Goal: Transaction & Acquisition: Purchase product/service

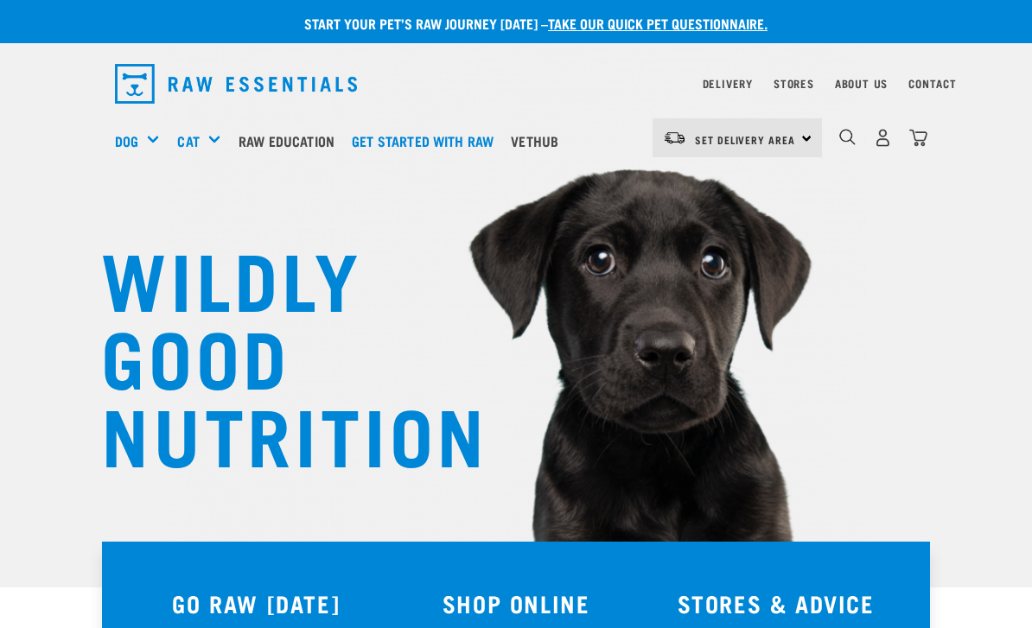
click at [772, 129] on link "Set Delivery Area" at bounding box center [745, 140] width 100 height 28
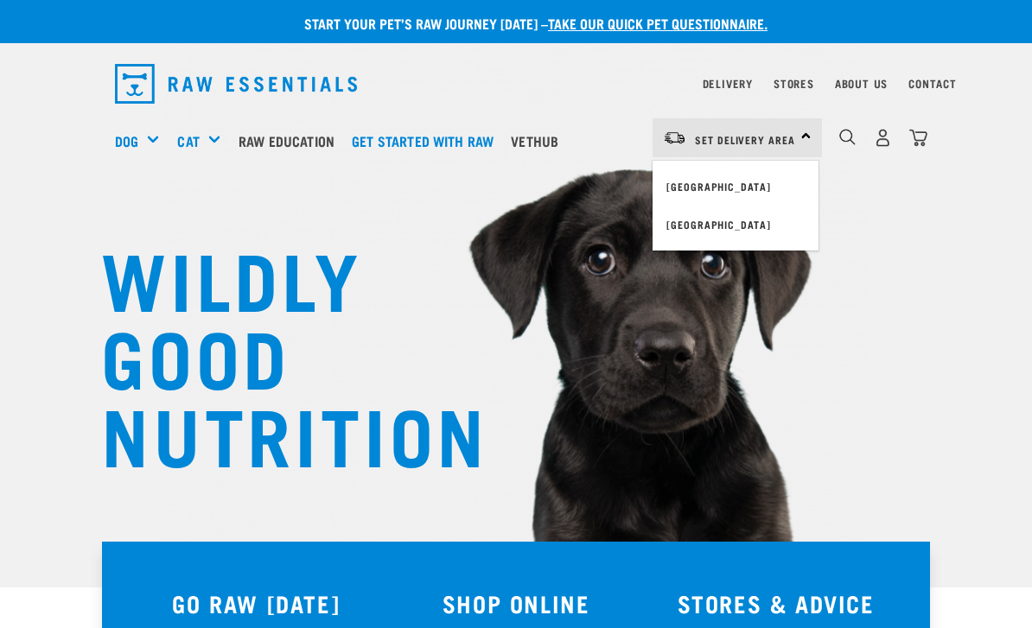
click at [705, 182] on link "[GEOGRAPHIC_DATA]" at bounding box center [736, 187] width 166 height 38
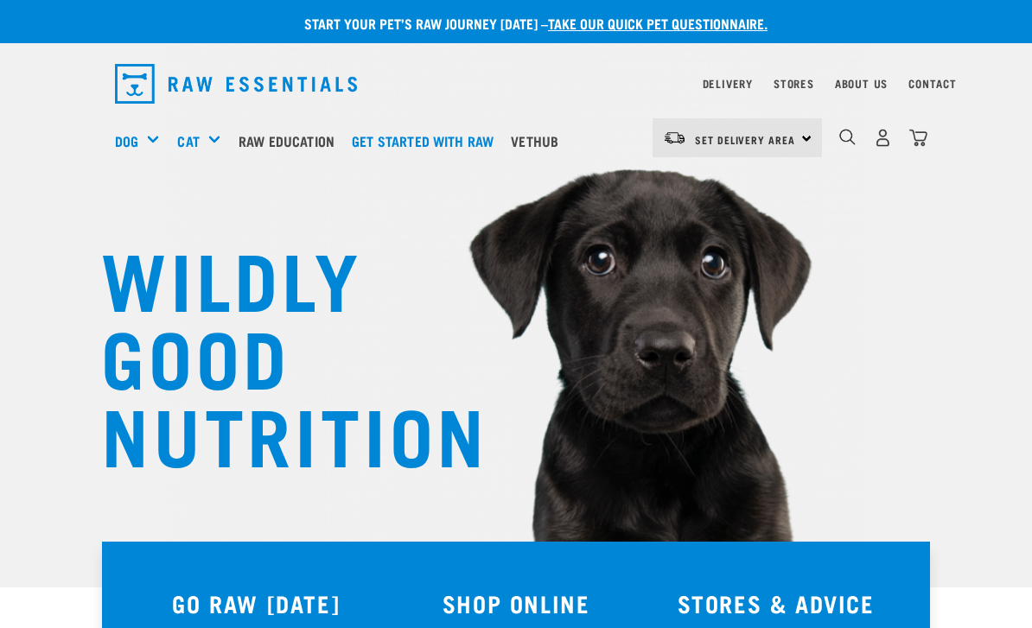
click at [724, 80] on link "Delivery" at bounding box center [728, 83] width 50 height 6
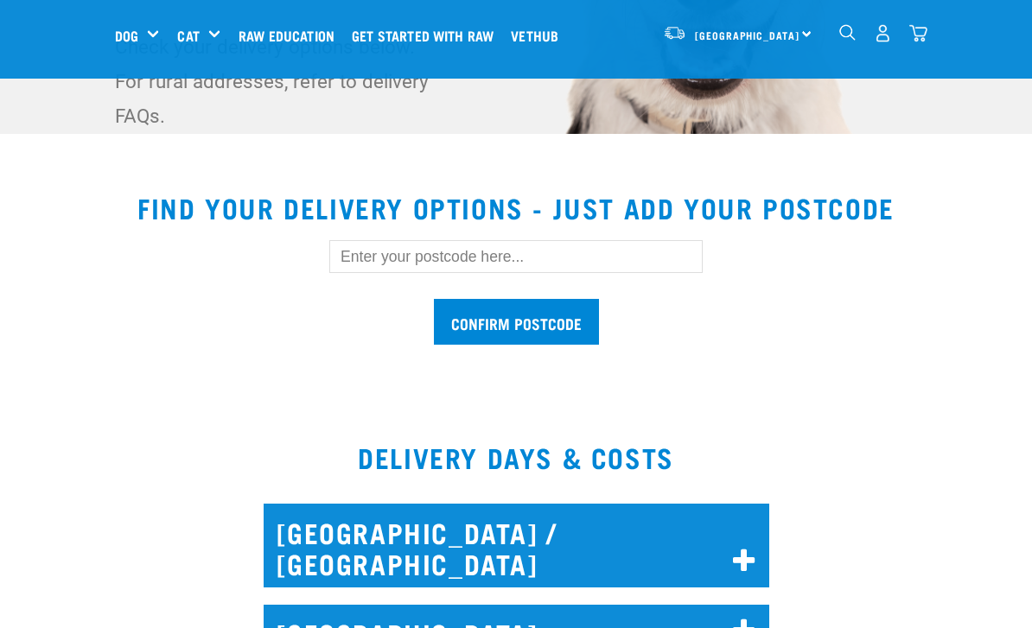
scroll to position [453, 0]
click at [531, 258] on input "text" at bounding box center [515, 257] width 373 height 33
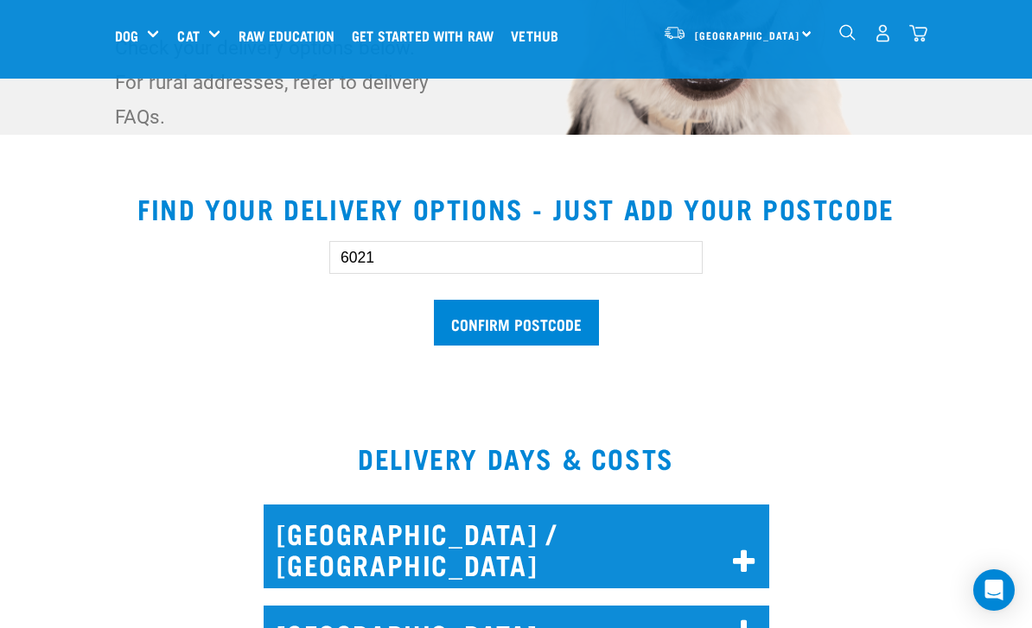
type input "6021"
click at [553, 328] on input "Confirm postcode" at bounding box center [516, 323] width 165 height 46
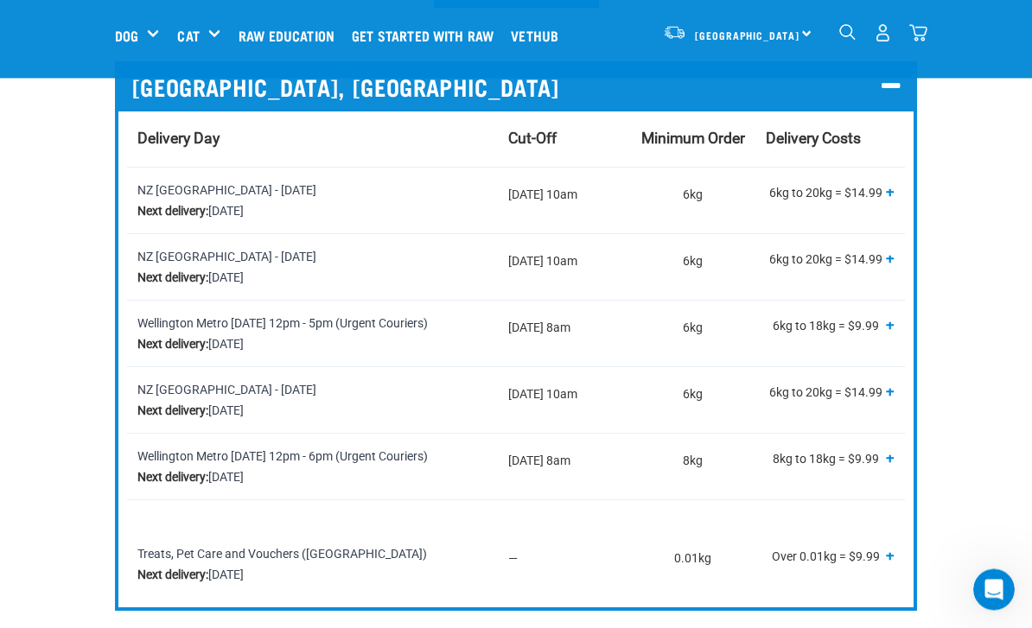
scroll to position [791, 0]
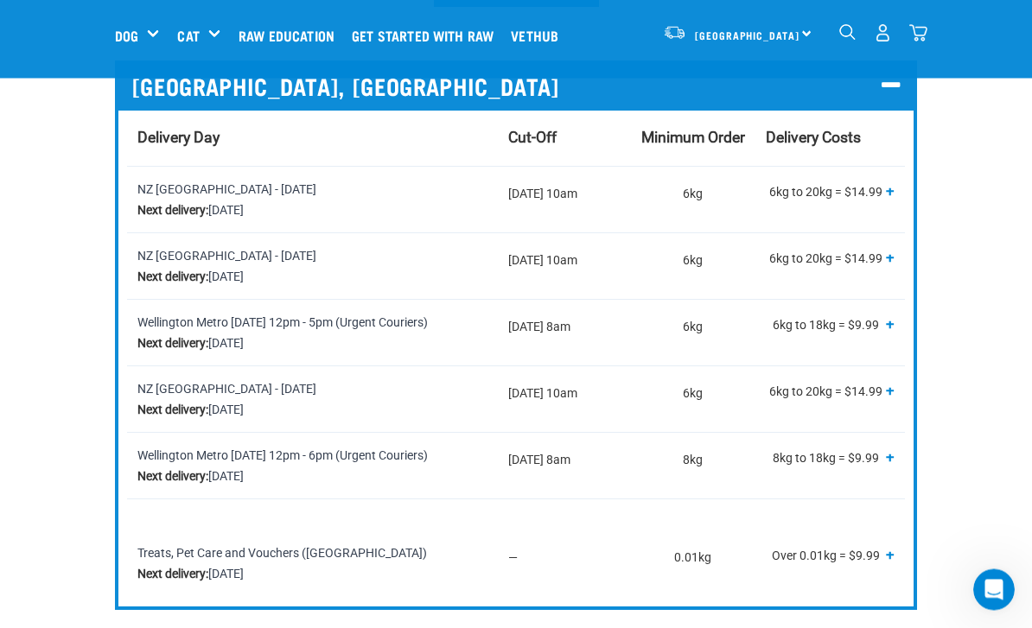
click at [175, 467] on div "Wellington Metro Sunday 12pm - 6pm (Urgent Couriers) Next delivery: Sunday, 21 …" at bounding box center [312, 466] width 350 height 41
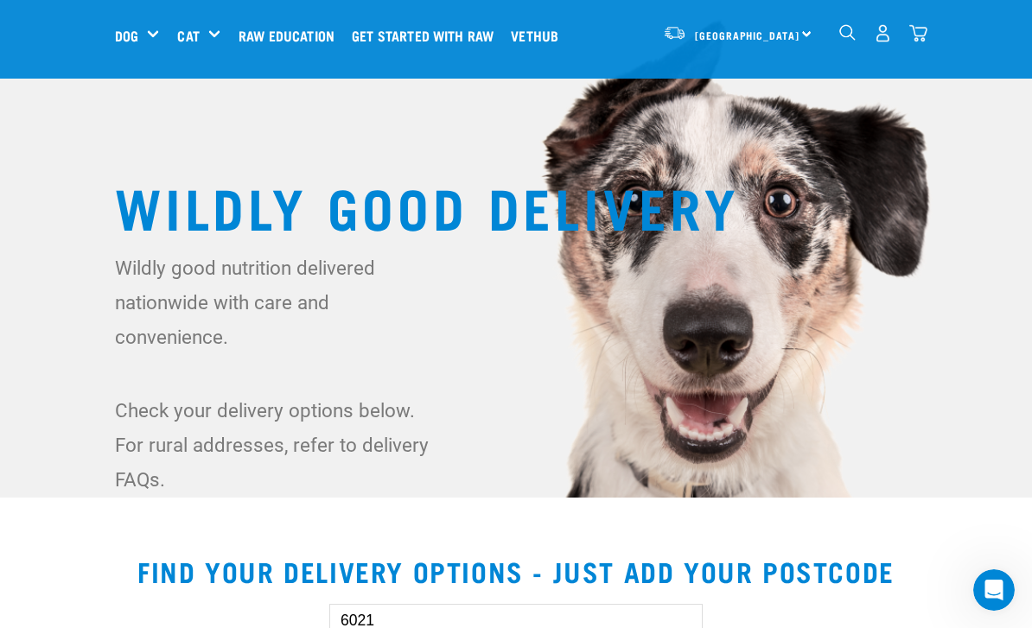
scroll to position [88, 0]
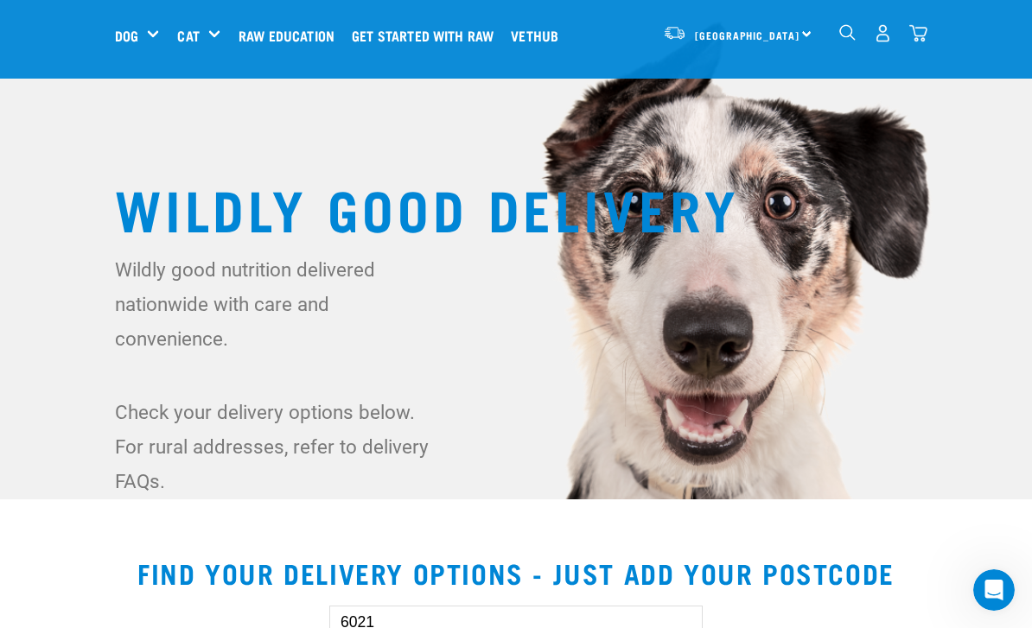
click at [0, 0] on h5 "Wildly Good Meal Packs" at bounding box center [0, 0] width 0 height 0
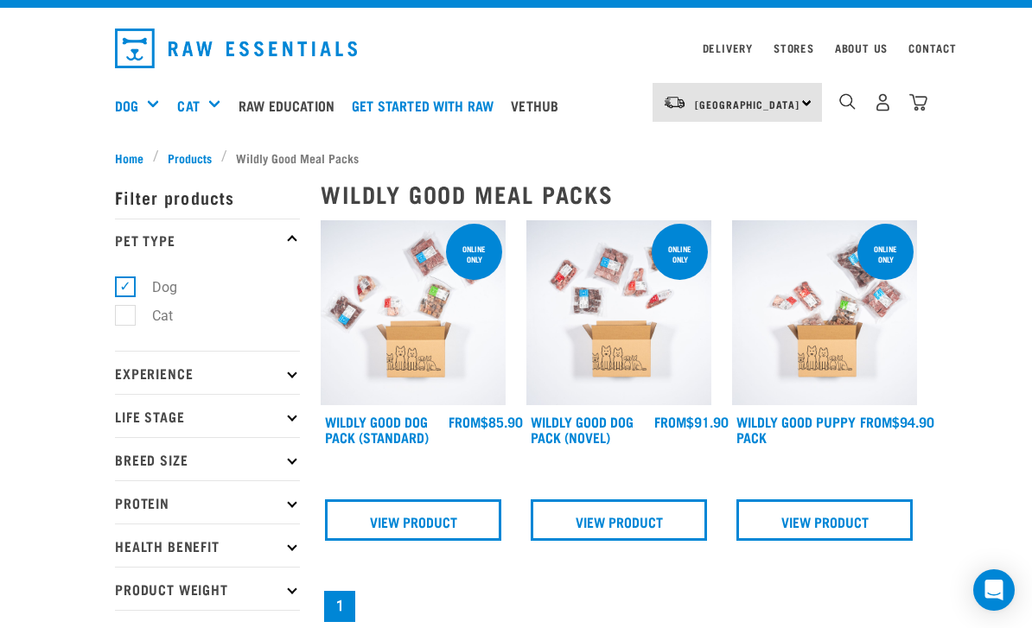
scroll to position [41, 0]
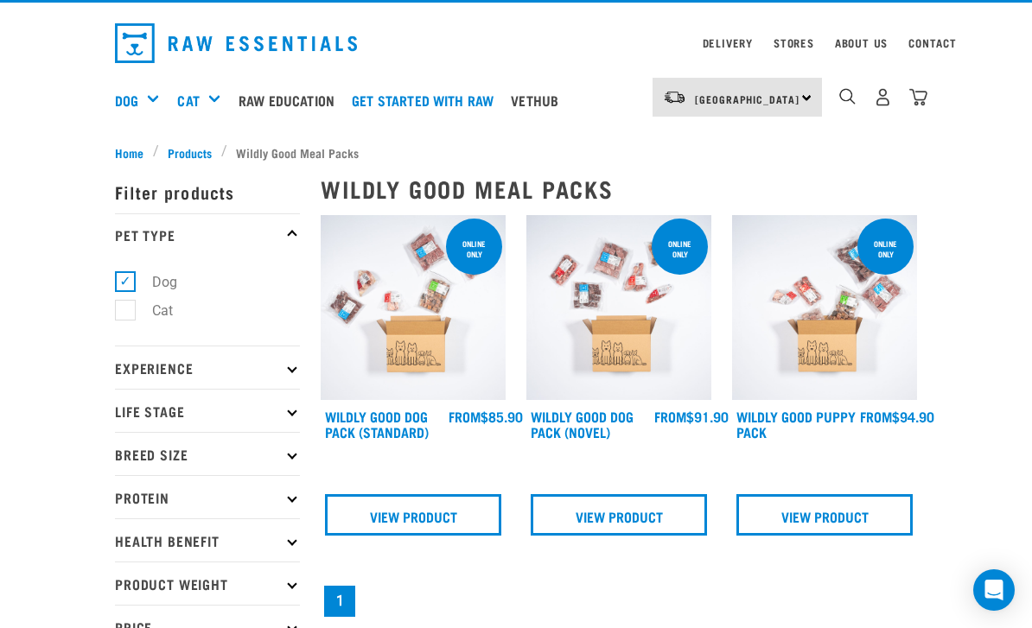
click at [633, 512] on link "View Product" at bounding box center [619, 514] width 176 height 41
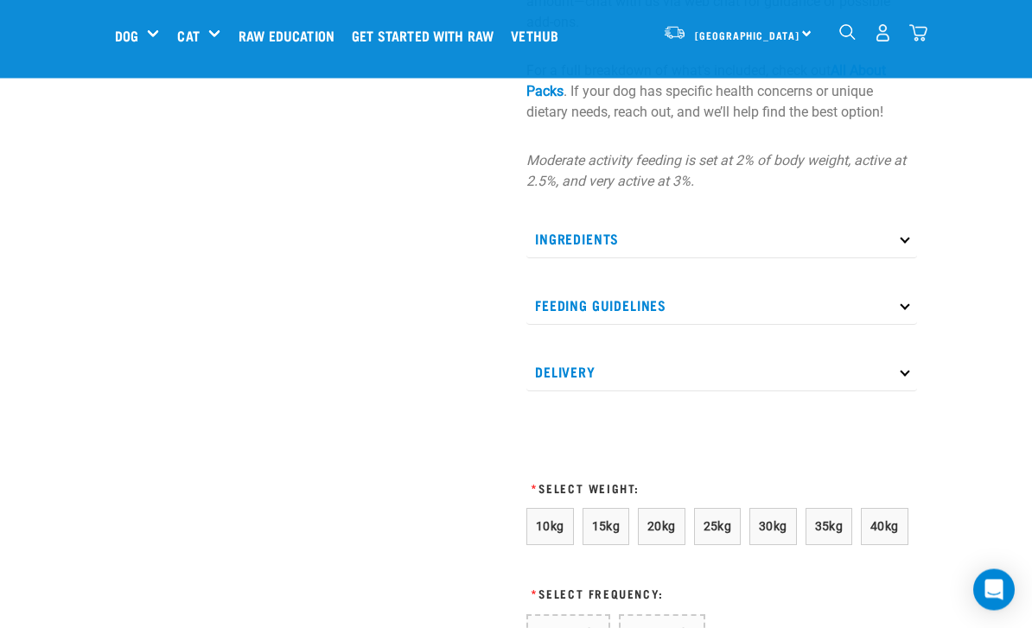
click at [670, 527] on span "20kg" at bounding box center [661, 527] width 29 height 14
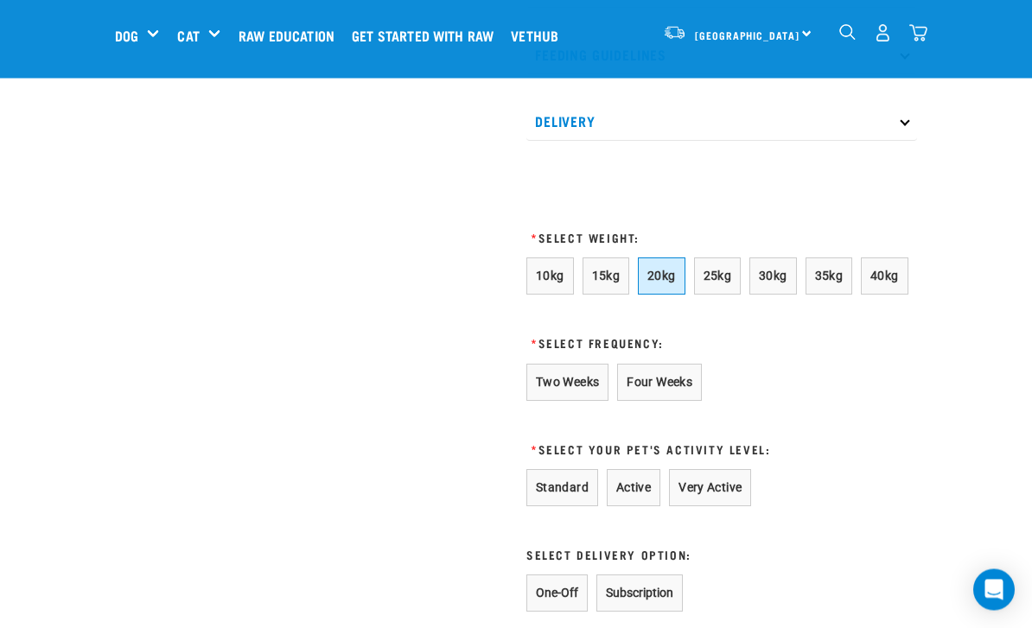
click at [580, 388] on button "Two Weeks" at bounding box center [567, 383] width 82 height 37
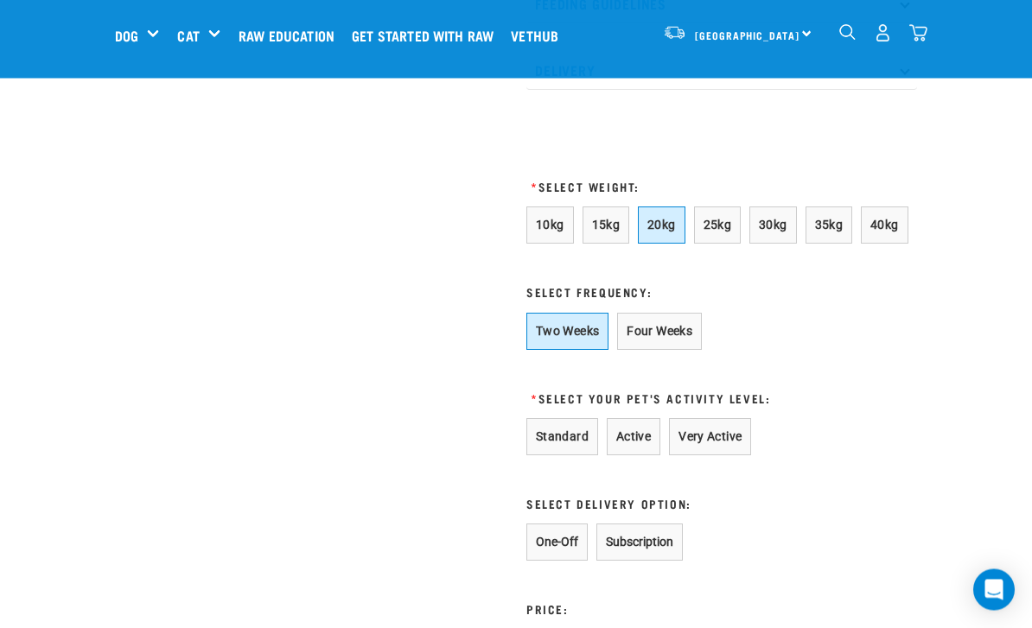
click at [645, 441] on button "Active" at bounding box center [634, 437] width 54 height 37
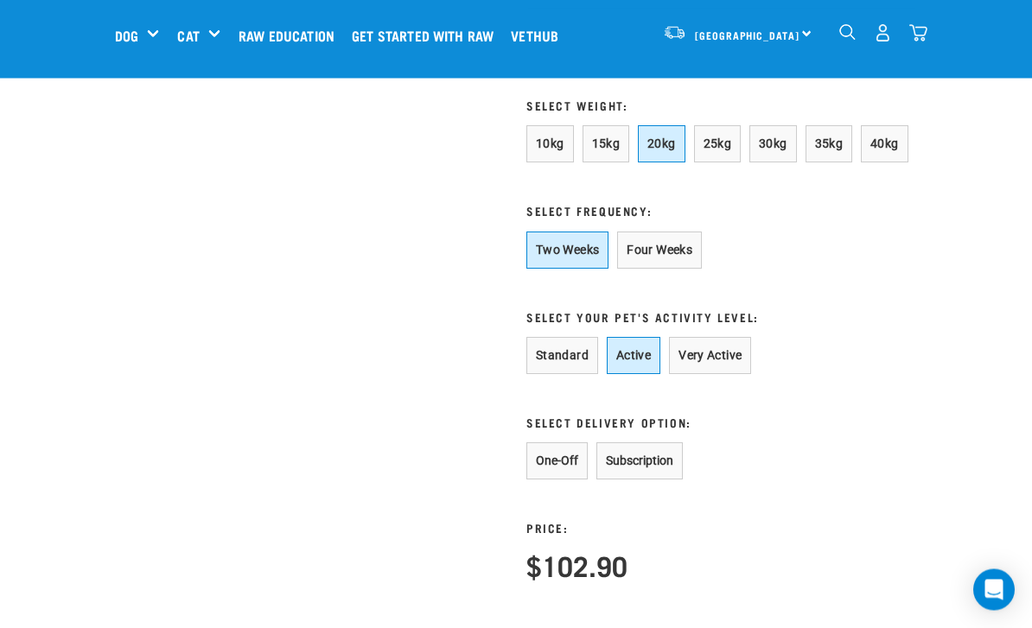
click at [559, 462] on button "One-Off" at bounding box center [556, 461] width 61 height 37
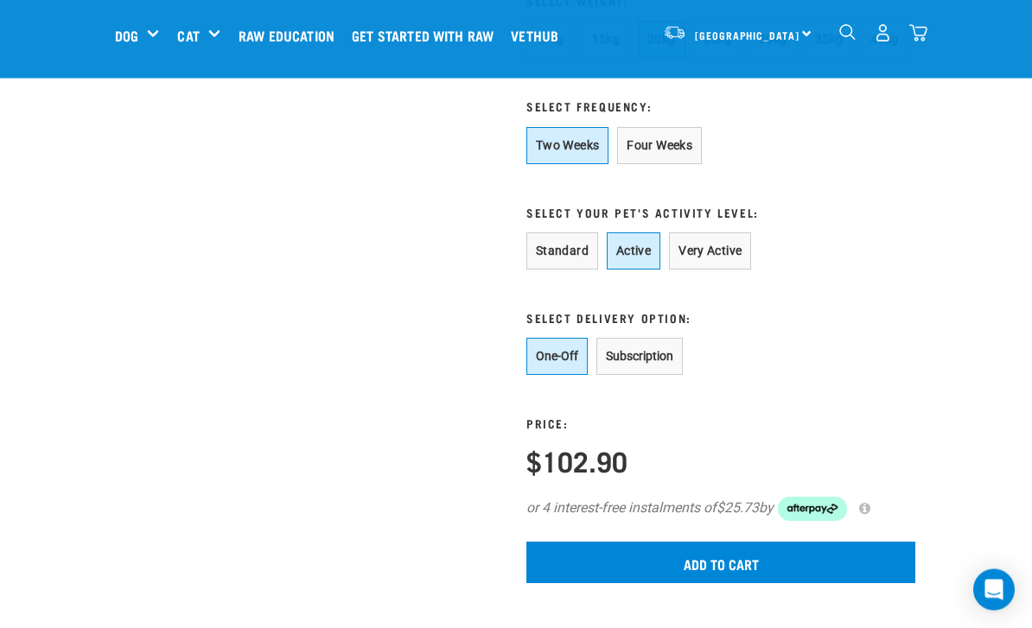
click at [732, 566] on input "Add to cart" at bounding box center [720, 563] width 389 height 41
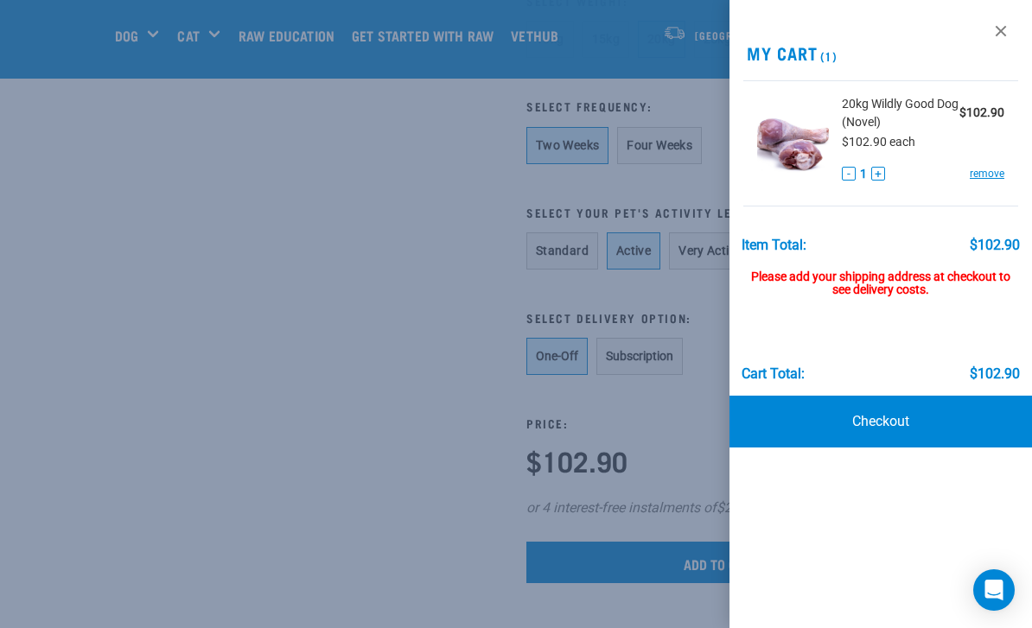
click at [894, 419] on link "Checkout" at bounding box center [881, 422] width 303 height 52
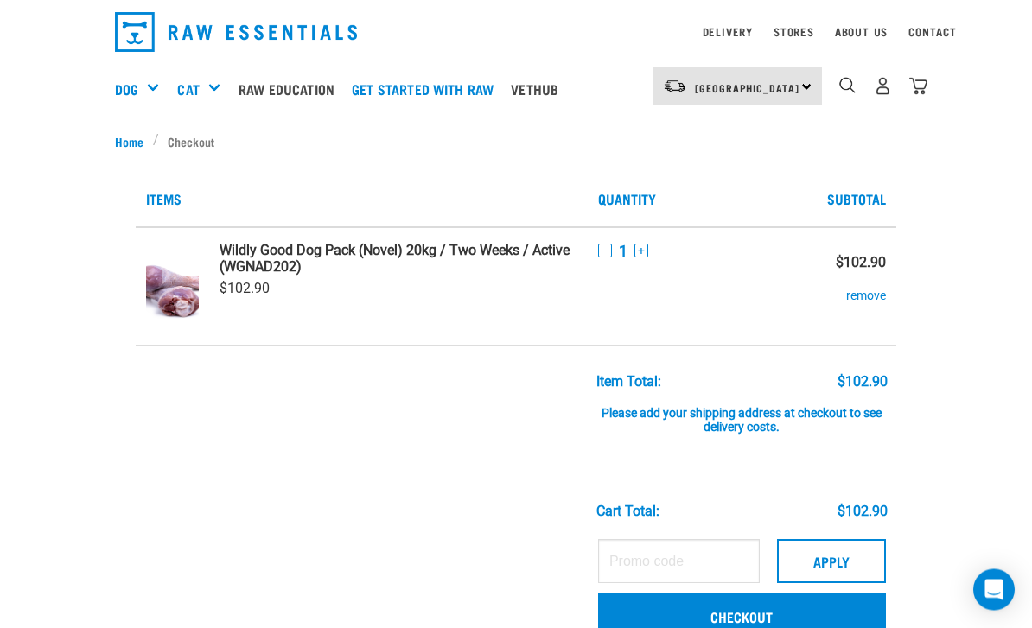
scroll to position [52, 0]
click at [745, 613] on link "Checkout" at bounding box center [742, 616] width 288 height 45
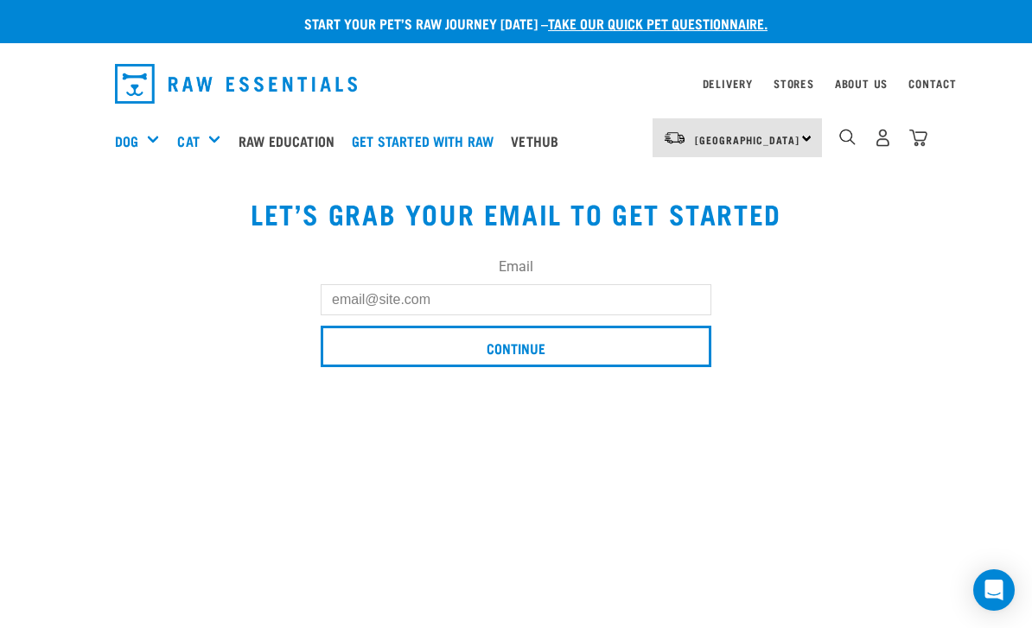
click at [601, 298] on input "Email" at bounding box center [516, 299] width 391 height 31
type input "[EMAIL_ADDRESS][DOMAIN_NAME]"
click at [530, 346] on input "Continue" at bounding box center [516, 346] width 391 height 41
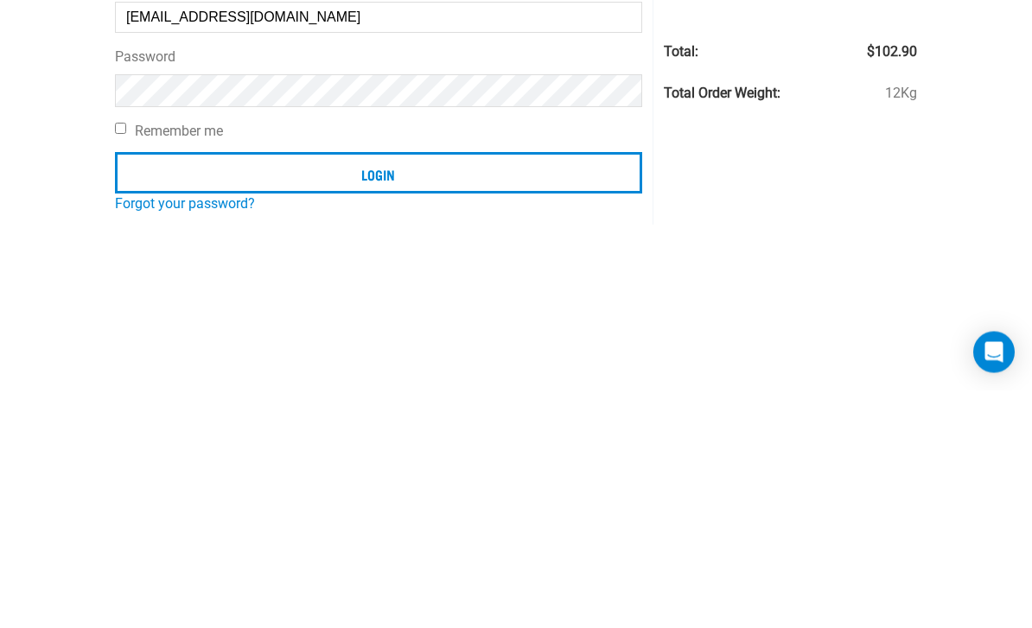
scroll to position [239, 0]
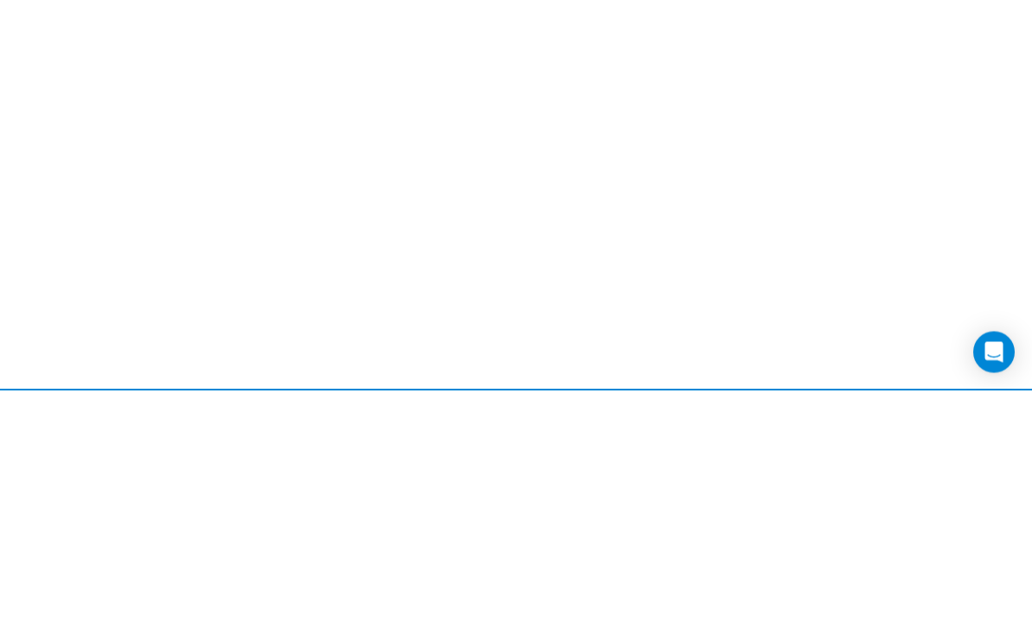
click at [378, 175] on input "Login" at bounding box center [378, 172] width 527 height 41
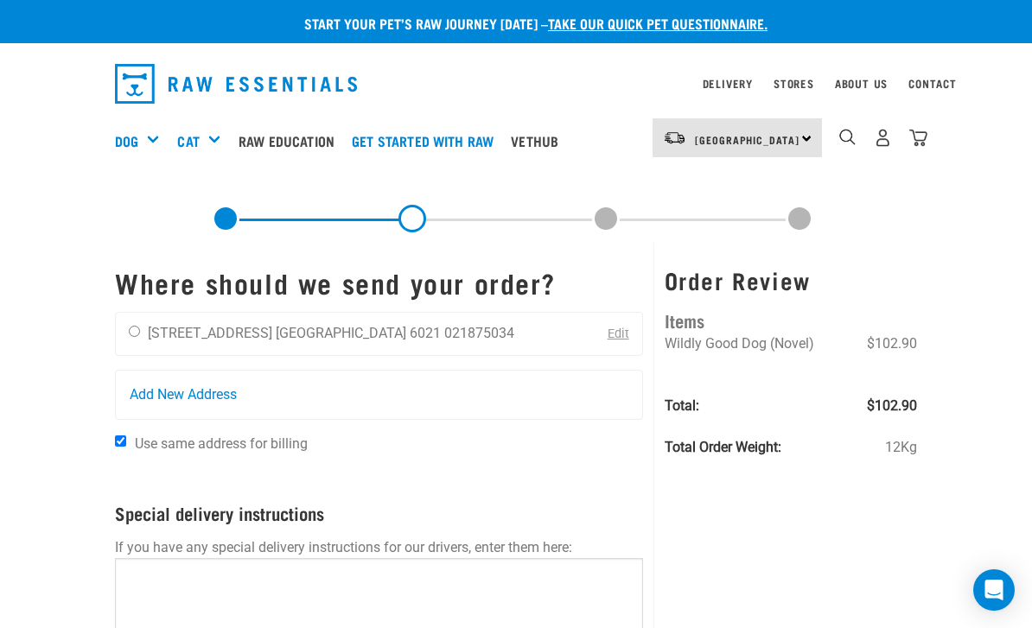
click at [131, 327] on input "radio" at bounding box center [134, 331] width 11 height 11
radio input "true"
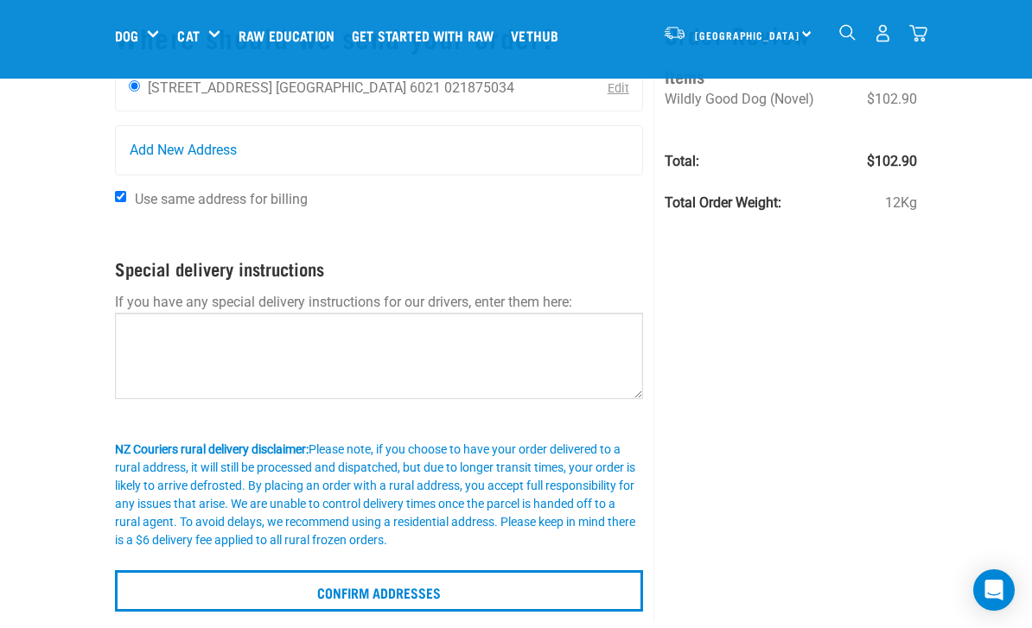
scroll to position [112, 0]
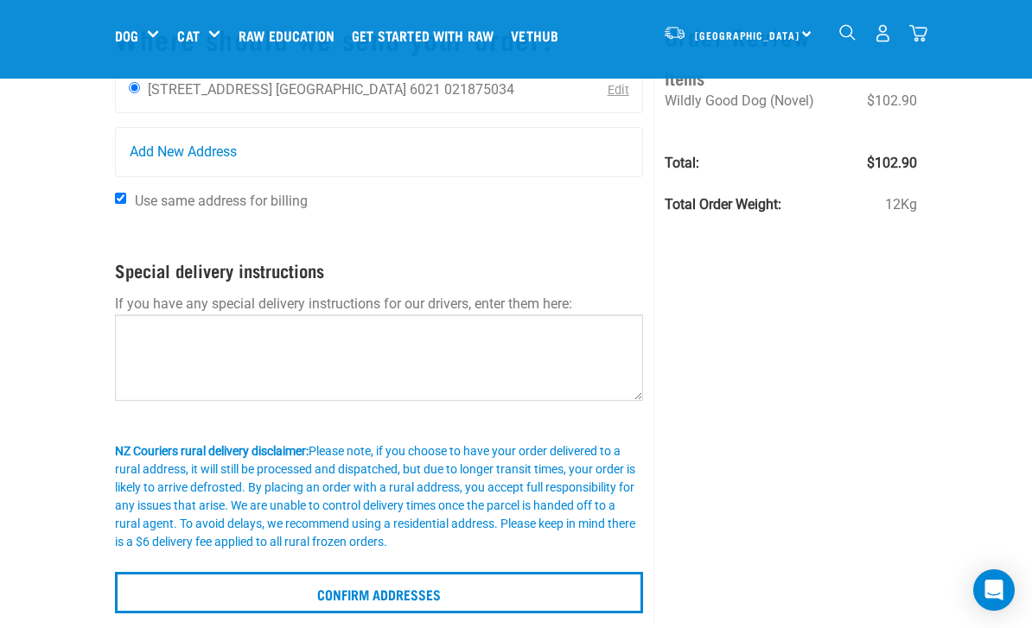
click at [427, 588] on input "Confirm addresses" at bounding box center [379, 592] width 528 height 41
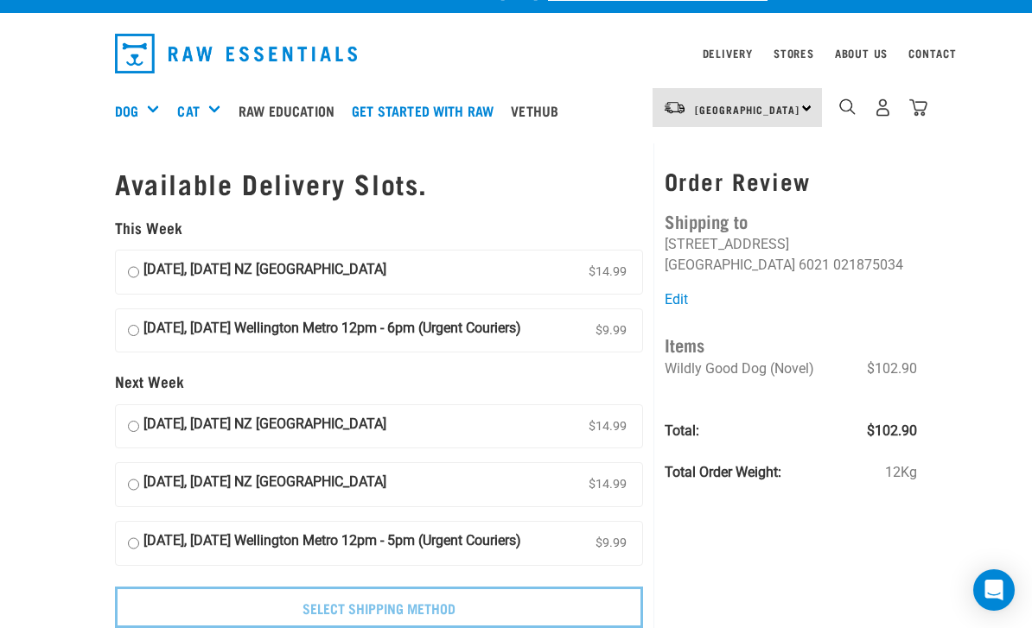
scroll to position [34, 0]
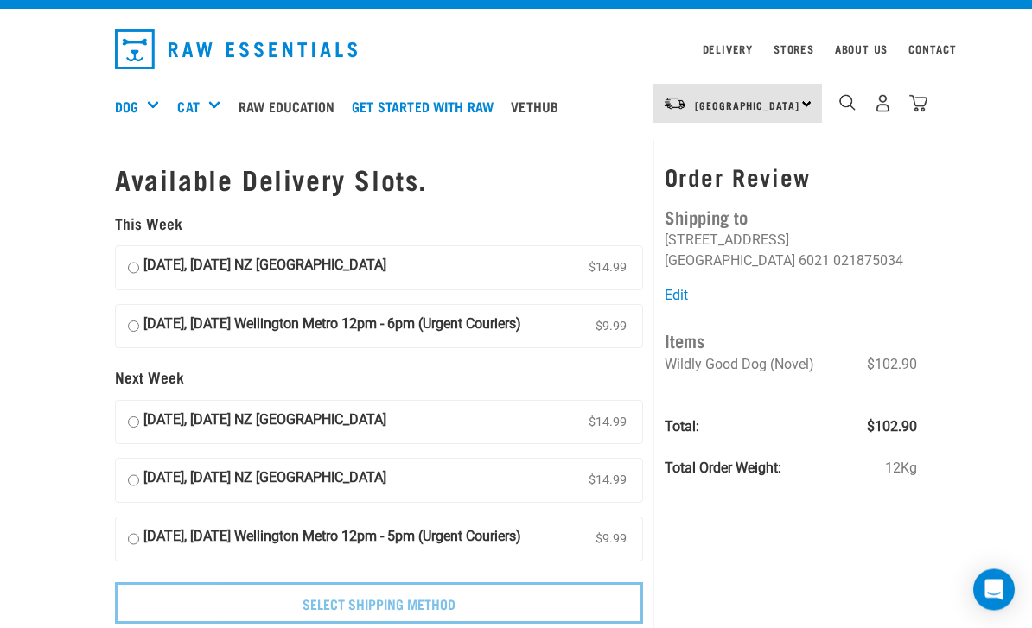
click at [168, 306] on label "21 September, Sunday Wellington Metro 12pm - 6pm (Urgent Couriers) $9.99" at bounding box center [379, 327] width 526 height 43
click at [139, 315] on input "21 September, Sunday Wellington Metro 12pm - 6pm (Urgent Couriers) $9.99" at bounding box center [133, 328] width 11 height 26
radio input "true"
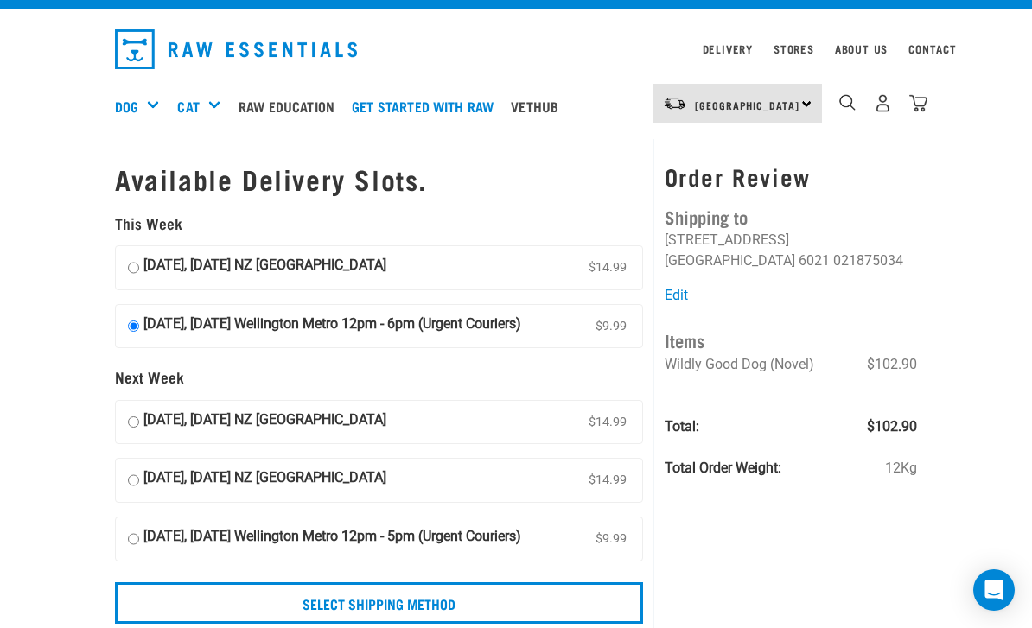
click at [548, 624] on input "Select Shipping Method" at bounding box center [379, 603] width 528 height 41
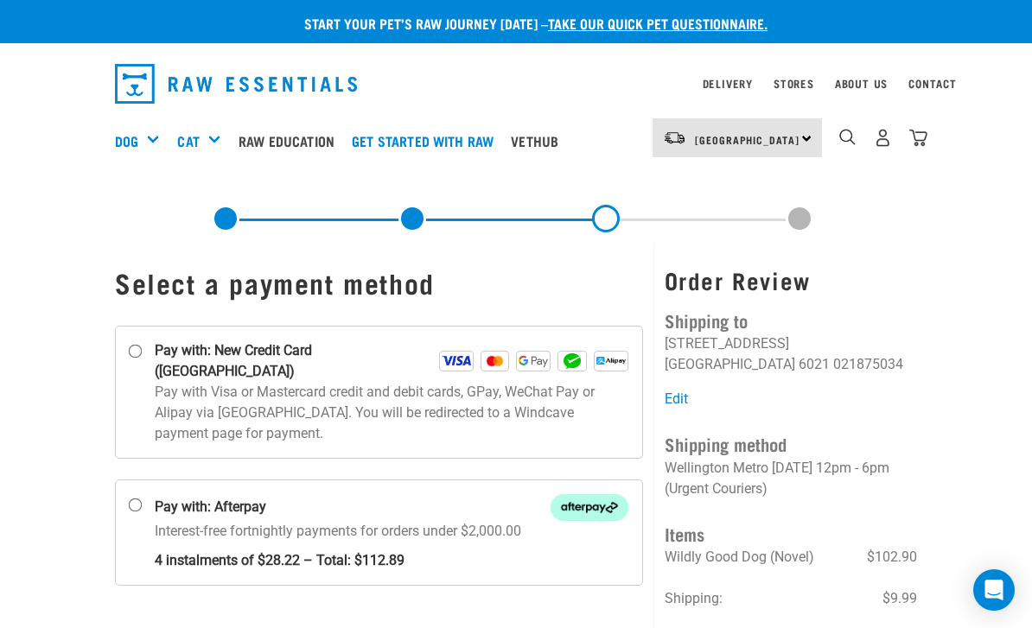
click at [143, 359] on input "Pay with: New Credit Card ([GEOGRAPHIC_DATA])" at bounding box center [136, 352] width 14 height 14
radio input "true"
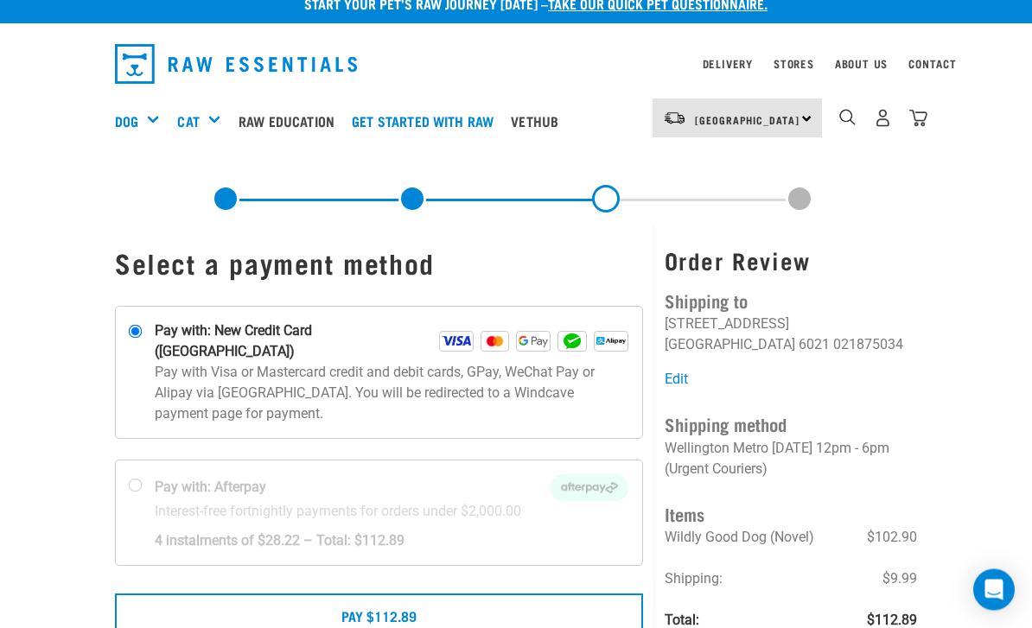
scroll to position [9, 0]
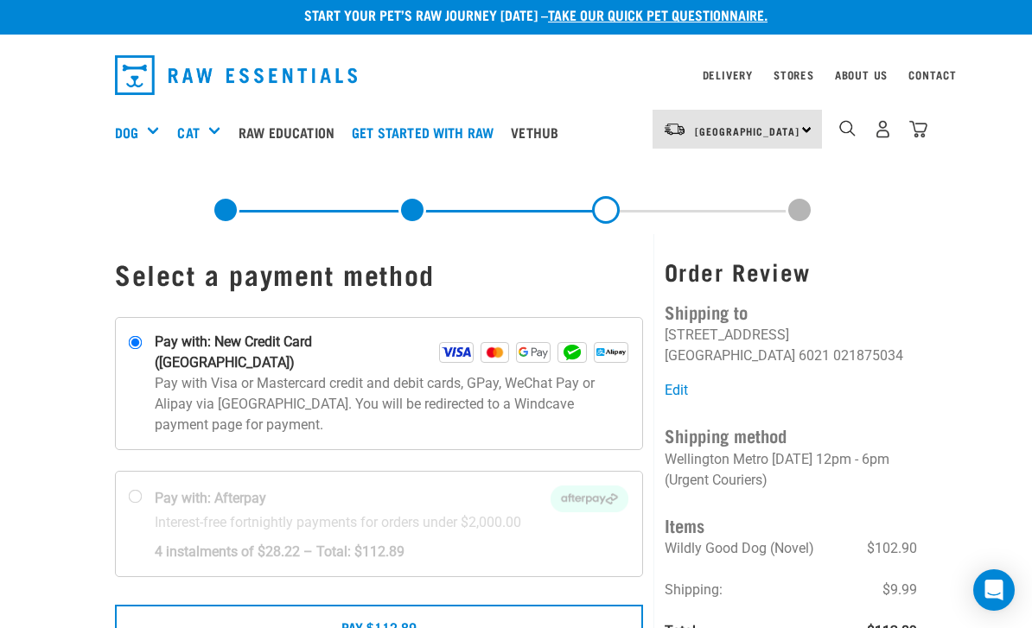
click at [456, 605] on button "Pay $112.89" at bounding box center [379, 626] width 528 height 43
